Goal: Information Seeking & Learning: Check status

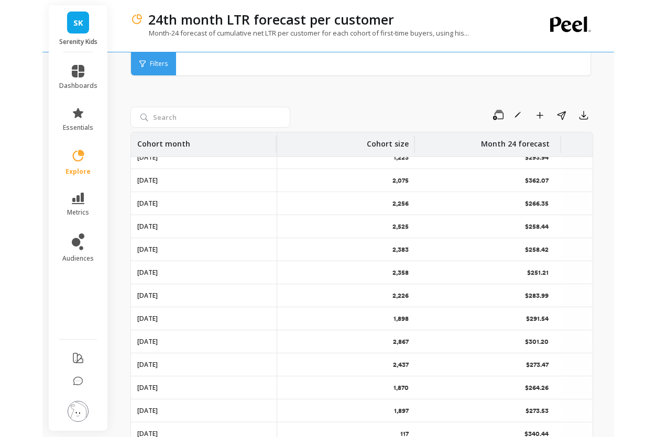
scroll to position [56, 0]
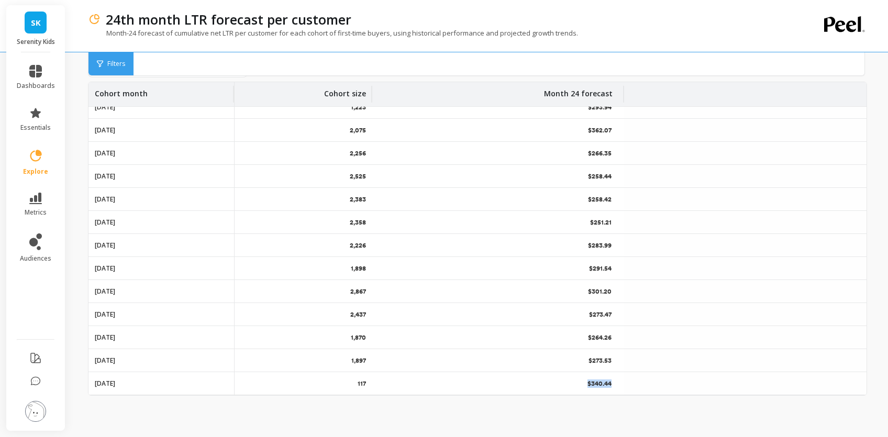
drag, startPoint x: 633, startPoint y: 383, endPoint x: 597, endPoint y: 382, distance: 36.2
click at [483, 384] on div "$340.44" at bounding box center [498, 383] width 252 height 23
click at [483, 360] on p "$273.53" at bounding box center [601, 361] width 25 height 8
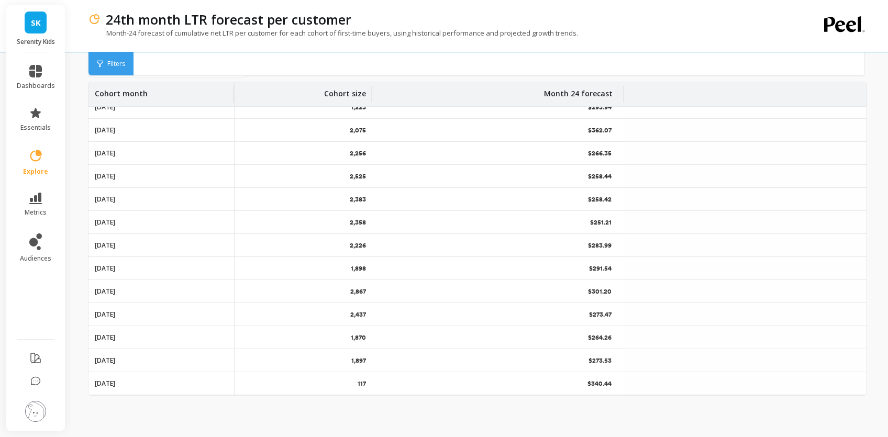
click at [483, 335] on p "$264.26" at bounding box center [601, 338] width 26 height 8
click at [483, 315] on p "$273.47" at bounding box center [601, 315] width 25 height 8
click at [483, 295] on p "$301.20" at bounding box center [601, 292] width 26 height 8
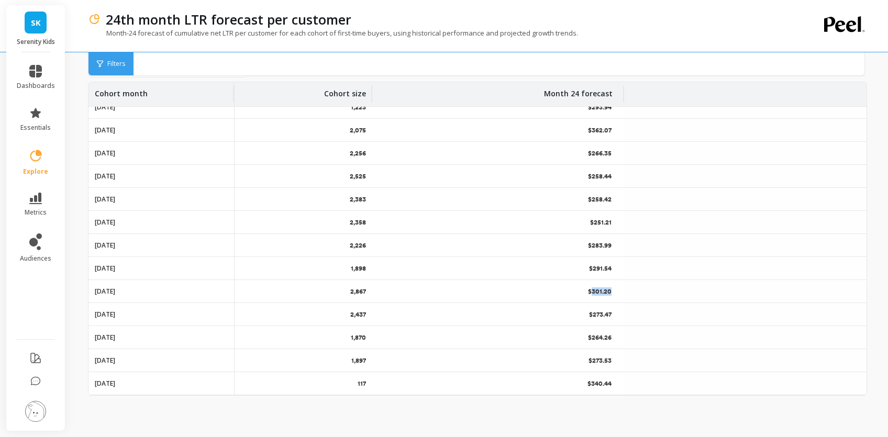
click at [483, 295] on p "$301.20" at bounding box center [601, 292] width 26 height 8
click at [483, 268] on p "$291.54" at bounding box center [601, 268] width 25 height 8
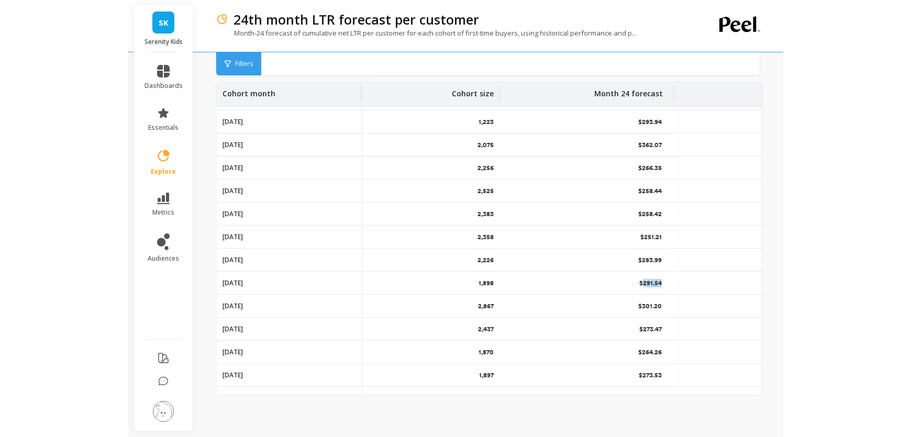
scroll to position [1842, 0]
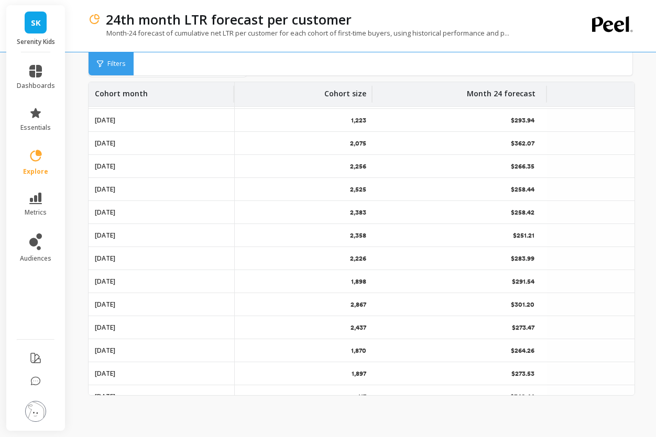
drag, startPoint x: 653, startPoint y: 163, endPoint x: 690, endPoint y: 170, distance: 37.9
click at [483, 170] on html "SK Serenity Kids dashboards essentials explore metrics audiences 24th month LTR…" at bounding box center [328, 194] width 656 height 488
click at [483, 161] on div "24th month LTR forecast per customer Month-24 forecast of cumulative net LTR pe…" at bounding box center [363, 194] width 585 height 488
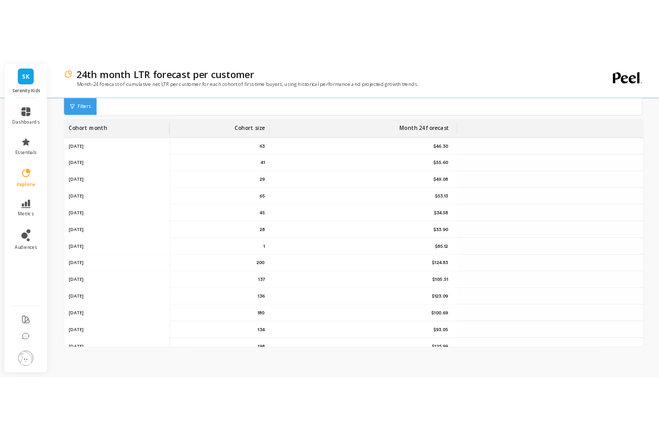
scroll to position [0, 0]
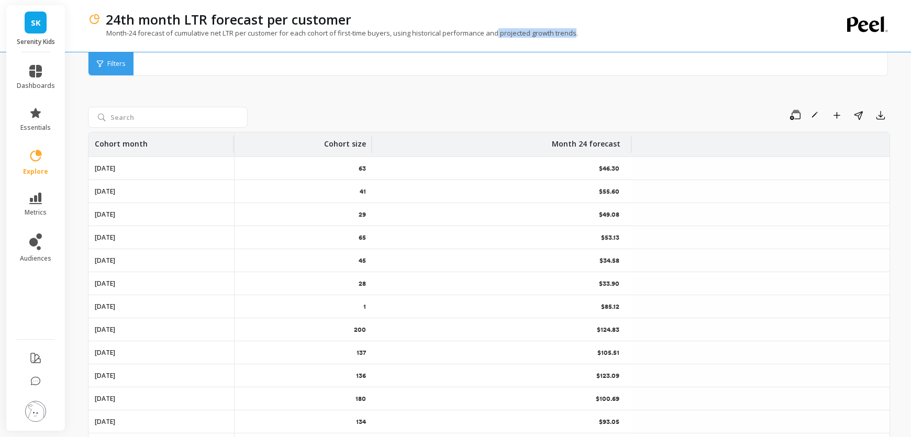
drag, startPoint x: 522, startPoint y: 36, endPoint x: 601, endPoint y: 38, distance: 79.1
click at [483, 38] on p "Month-24 forecast of cumulative net LTR per customer for each cohort of first-t…" at bounding box center [333, 32] width 490 height 9
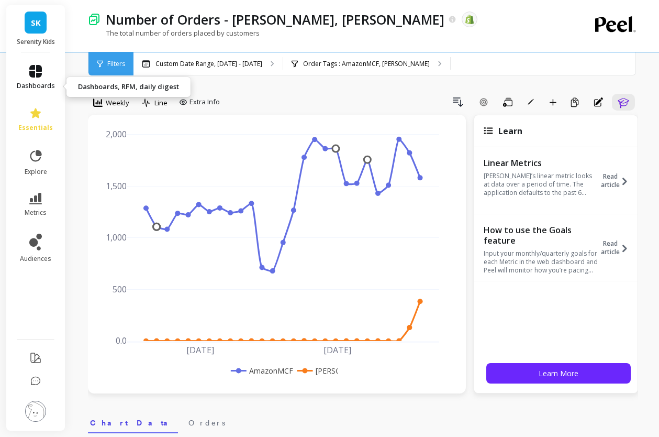
click at [42, 78] on icon at bounding box center [35, 71] width 13 height 13
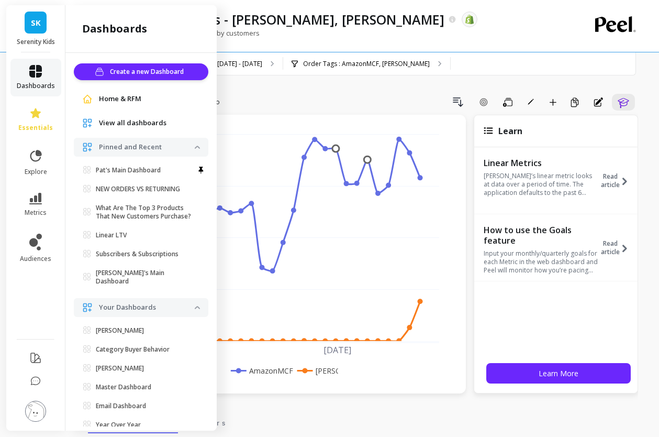
scroll to position [349, 0]
